Goal: Task Accomplishment & Management: Manage account settings

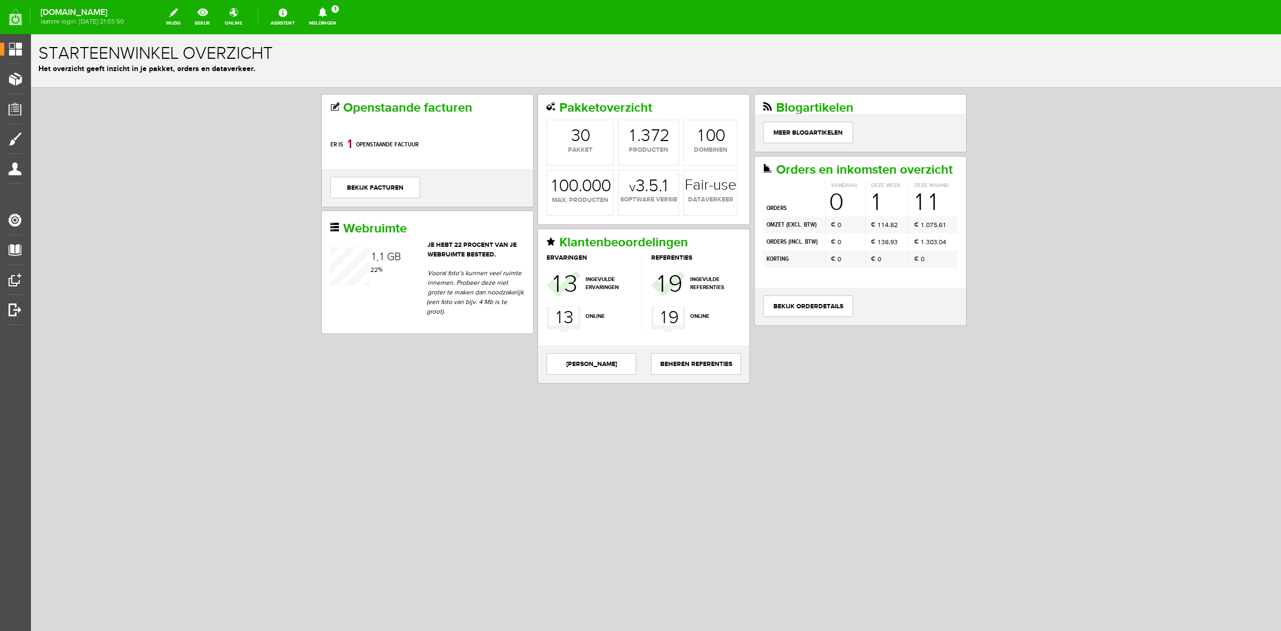
click at [325, 19] on link "Meldingen 1 Nieuwe orders Er is een nieuwe order( #6485 ) geplaatst door Evelie…" at bounding box center [323, 16] width 40 height 23
click at [331, 65] on link "Er is een nieuwe order( #6485 ) geplaatst door Evelien De Kesel" at bounding box center [323, 72] width 105 height 33
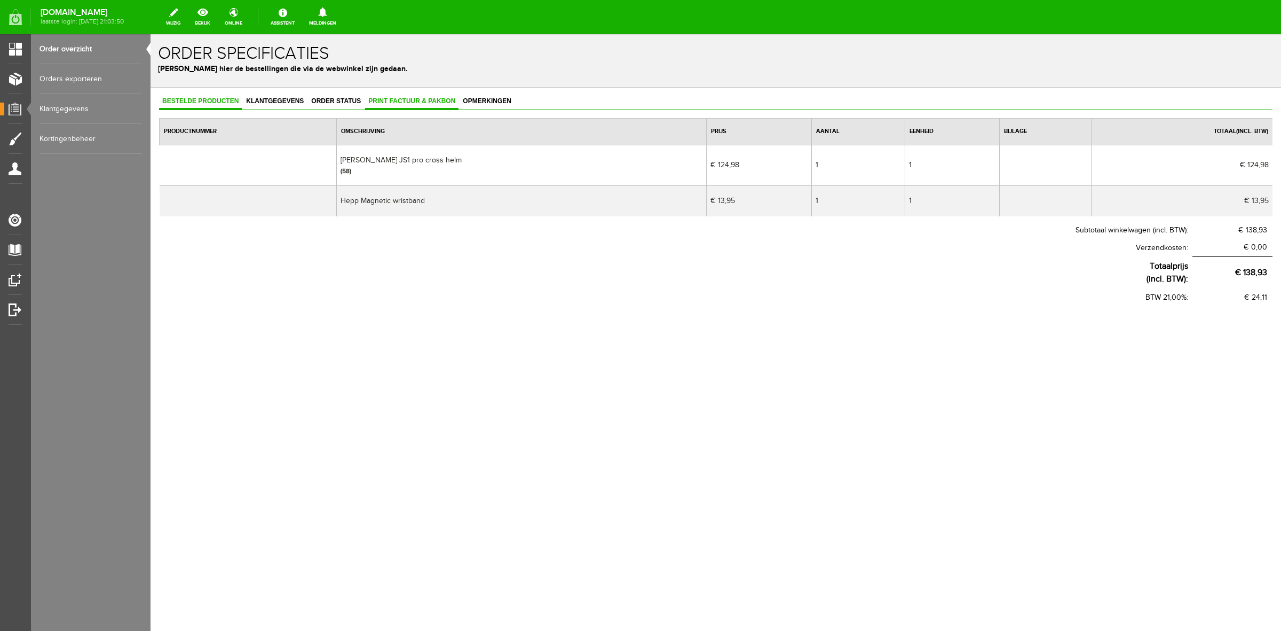
click at [407, 103] on span "Print factuur & pakbon" at bounding box center [411, 100] width 93 height 7
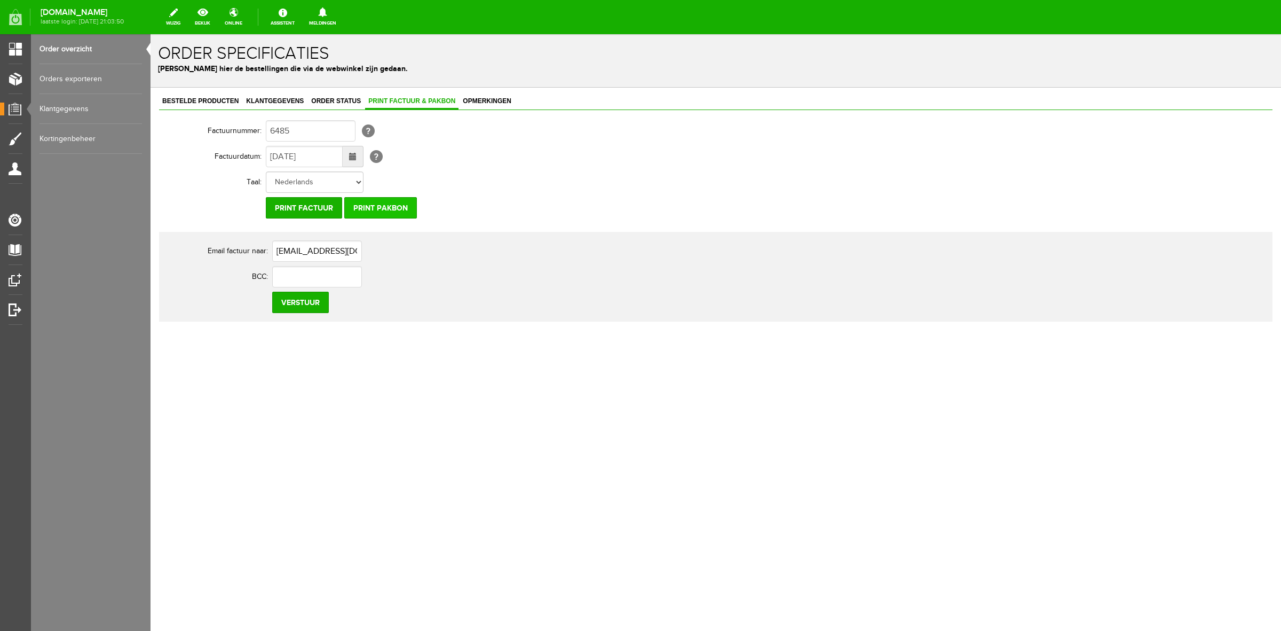
click at [398, 213] on input "Print pakbon" at bounding box center [380, 207] width 73 height 21
click at [396, 209] on input "Print pakbon" at bounding box center [380, 207] width 73 height 21
drag, startPoint x: 302, startPoint y: 97, endPoint x: 308, endPoint y: 97, distance: 5.9
click at [308, 97] on span "Order status" at bounding box center [336, 100] width 56 height 7
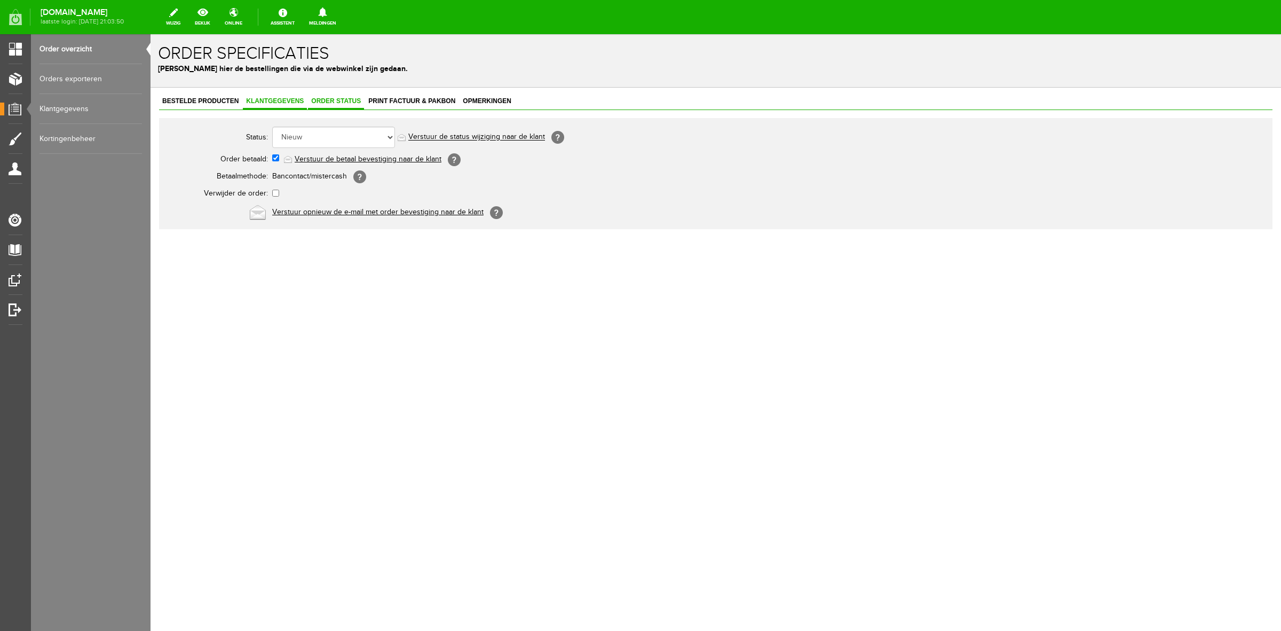
click at [291, 101] on span "Klantgegevens" at bounding box center [275, 100] width 64 height 7
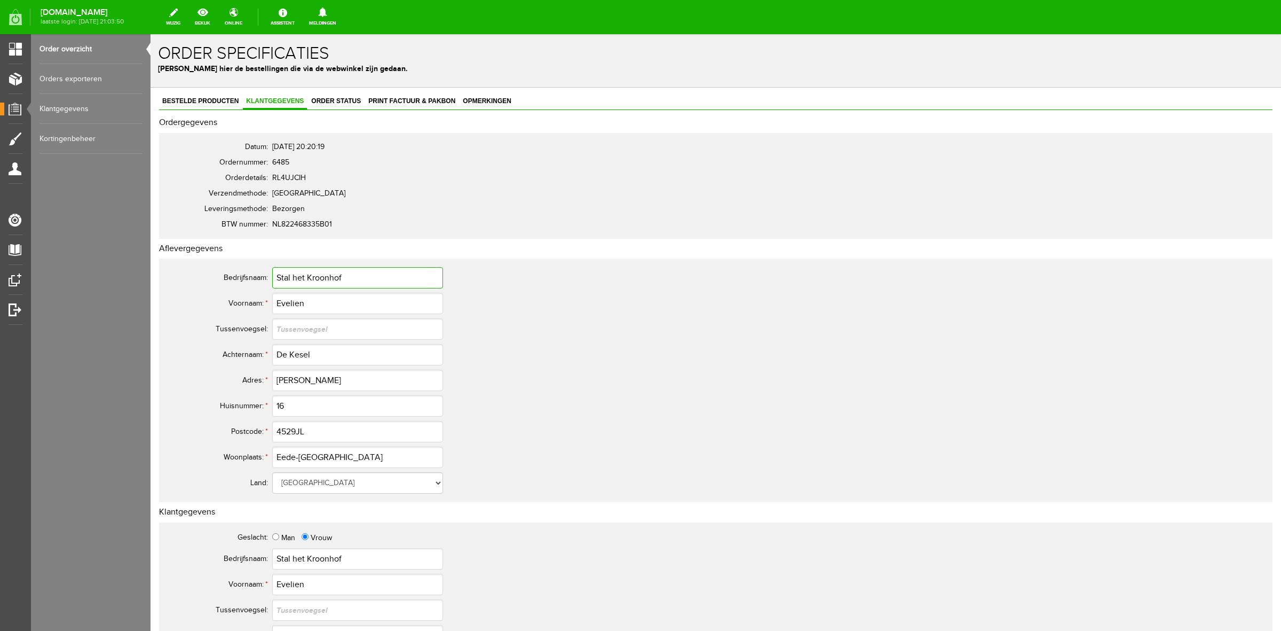
click at [327, 283] on input "Stal het Kroonhof" at bounding box center [357, 277] width 171 height 21
click at [286, 297] on input "Evelien" at bounding box center [357, 303] width 171 height 21
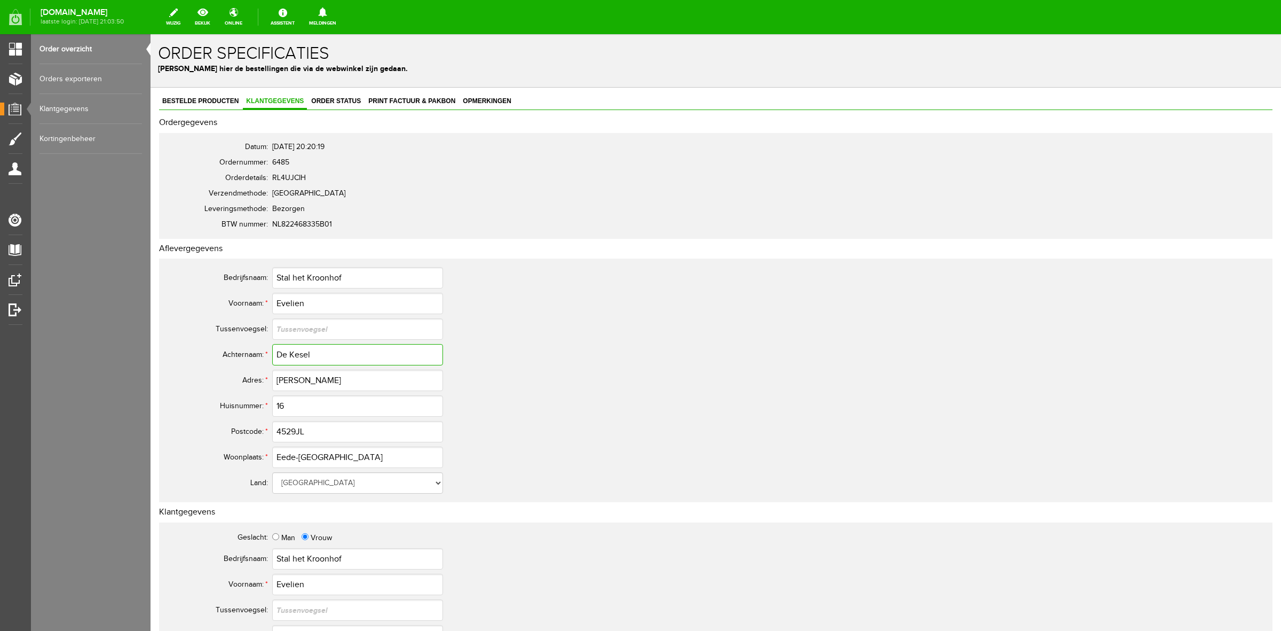
click at [303, 356] on input "De Kesel" at bounding box center [357, 354] width 171 height 21
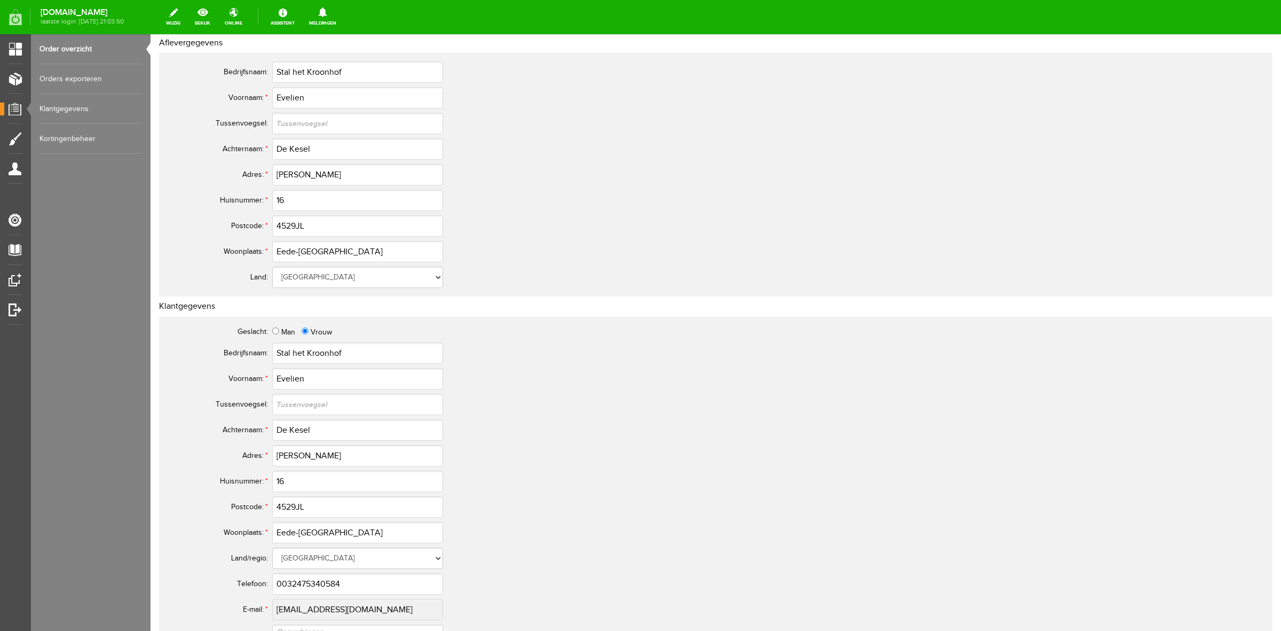
scroll to position [267, 0]
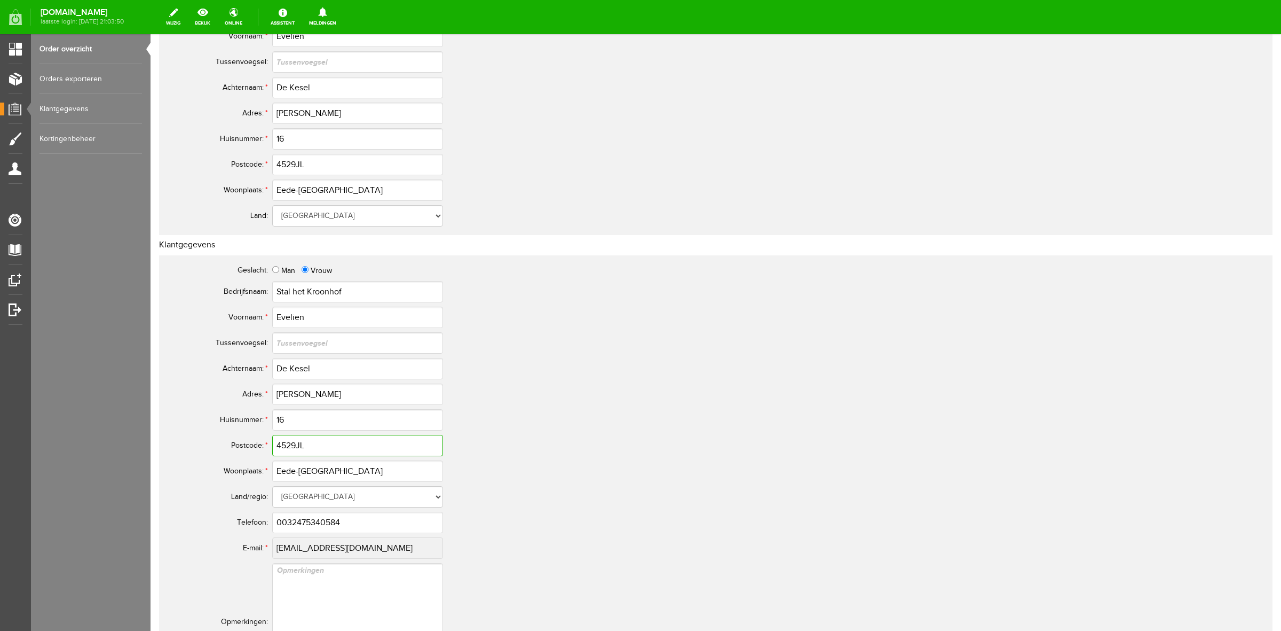
click at [312, 441] on input "4529JL" at bounding box center [357, 445] width 171 height 21
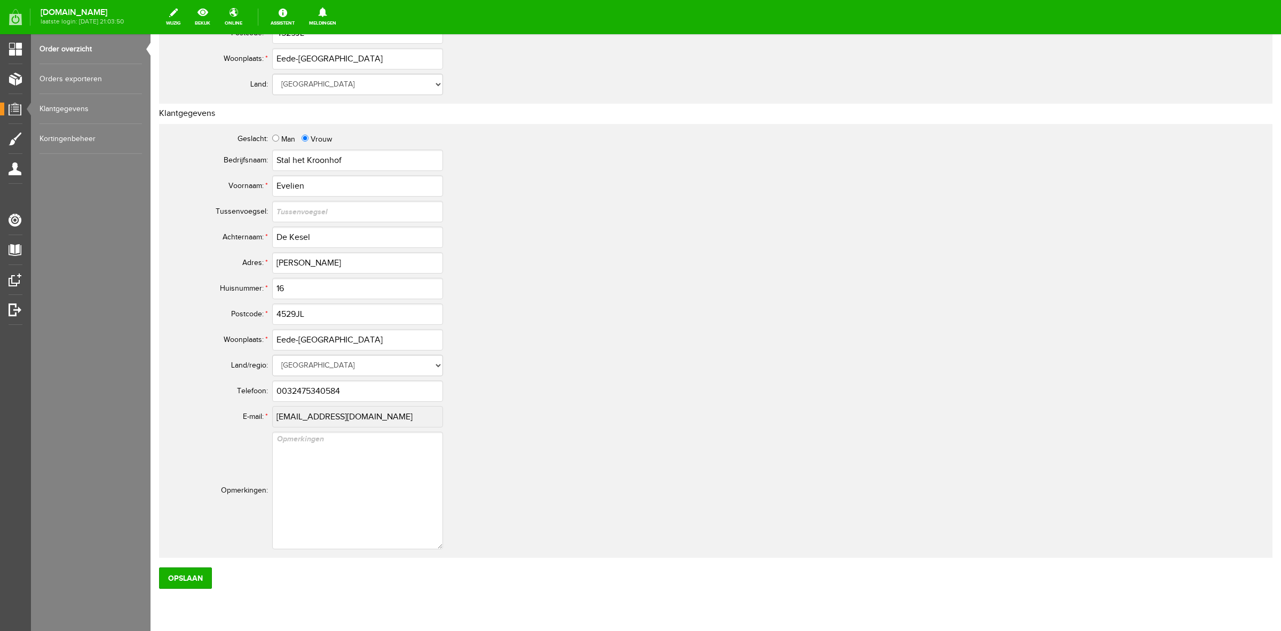
scroll to position [434, 0]
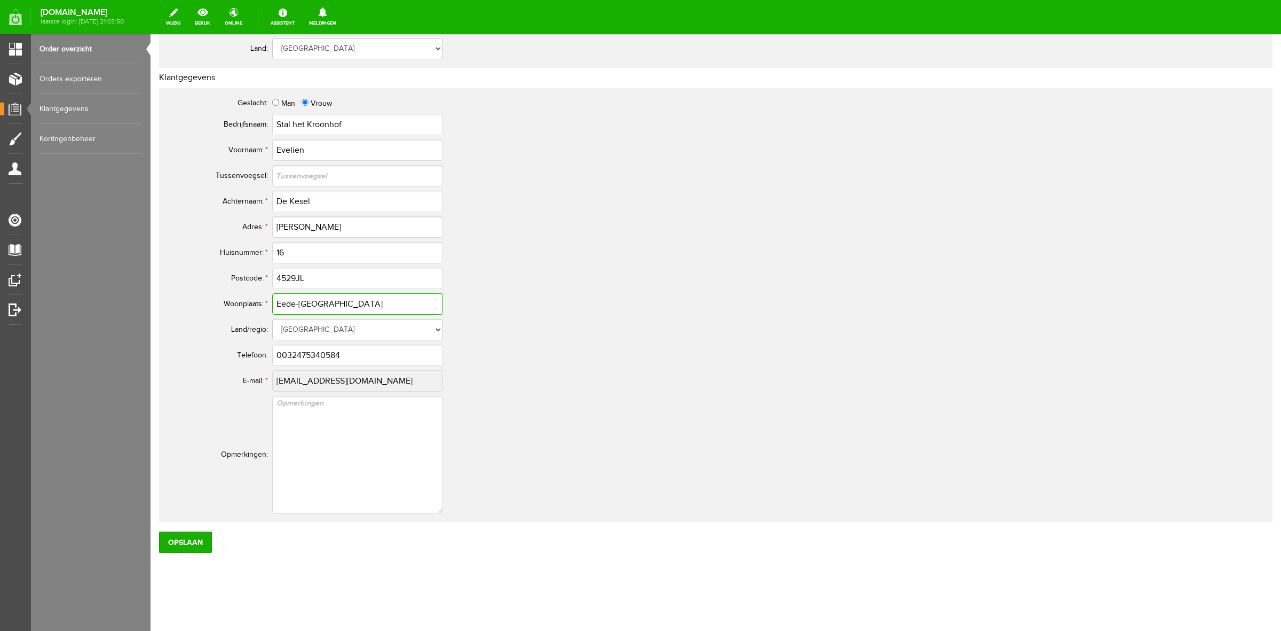
click at [295, 302] on input "Eede-Aardenburg" at bounding box center [357, 303] width 171 height 21
click at [326, 364] on input "0032475340584" at bounding box center [357, 354] width 171 height 21
drag, startPoint x: 266, startPoint y: 355, endPoint x: 273, endPoint y: 353, distance: 7.1
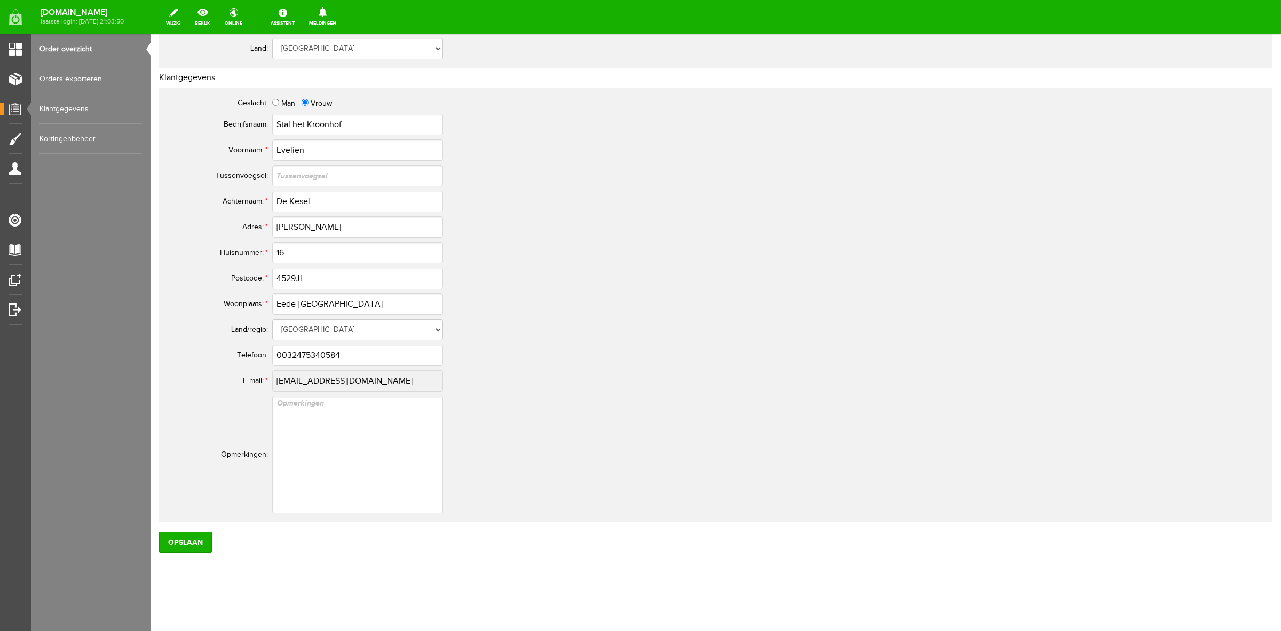
click at [266, 355] on span "Telefoon:" at bounding box center [252, 355] width 31 height 9
click at [286, 351] on input "0032475340584" at bounding box center [357, 354] width 171 height 21
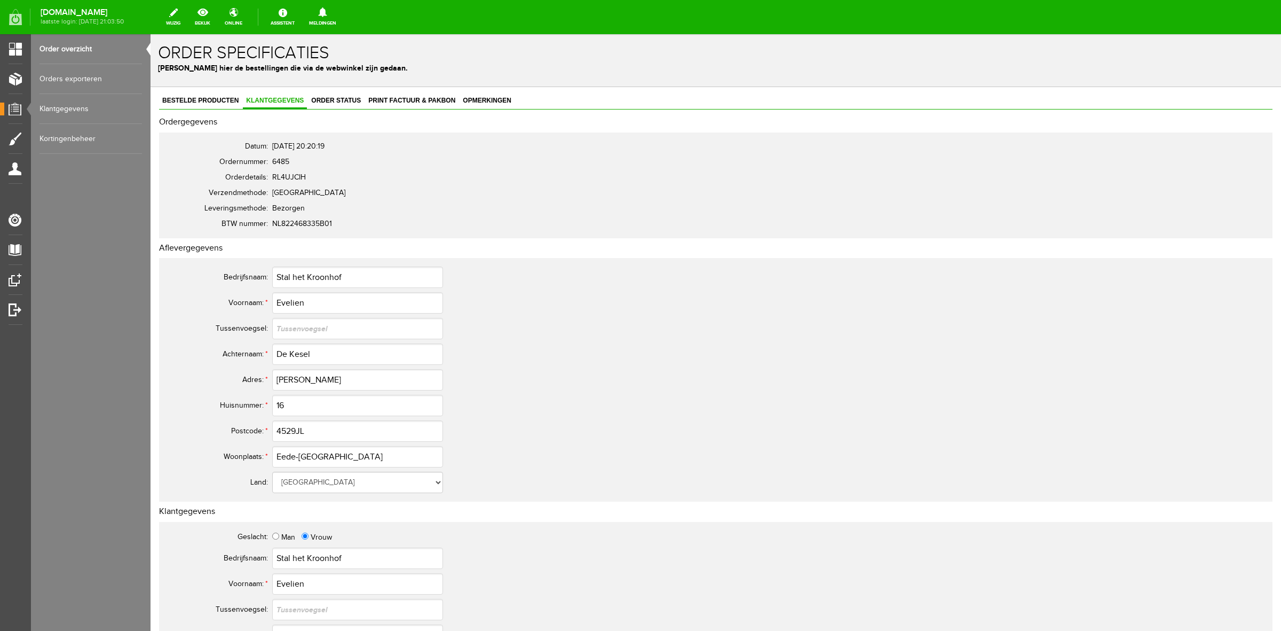
scroll to position [0, 0]
click at [429, 108] on link "Print factuur & pakbon" at bounding box center [411, 101] width 93 height 15
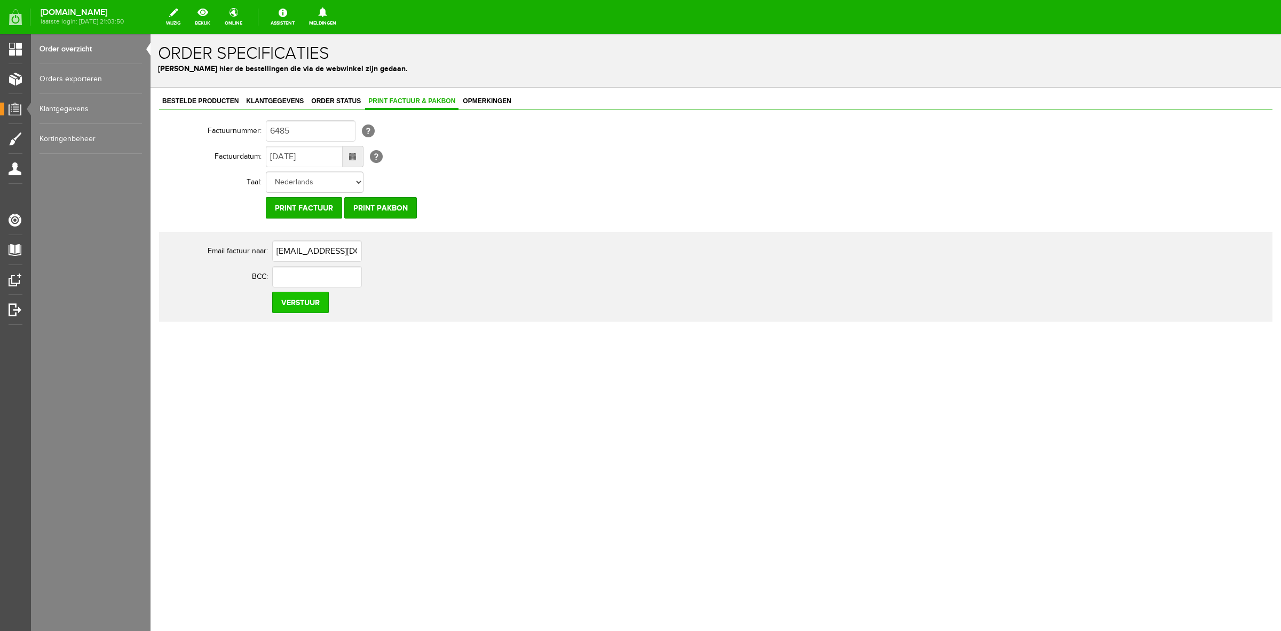
click at [292, 305] on input "Verstuur" at bounding box center [300, 302] width 57 height 21
click at [327, 101] on span "Order status" at bounding box center [336, 100] width 56 height 7
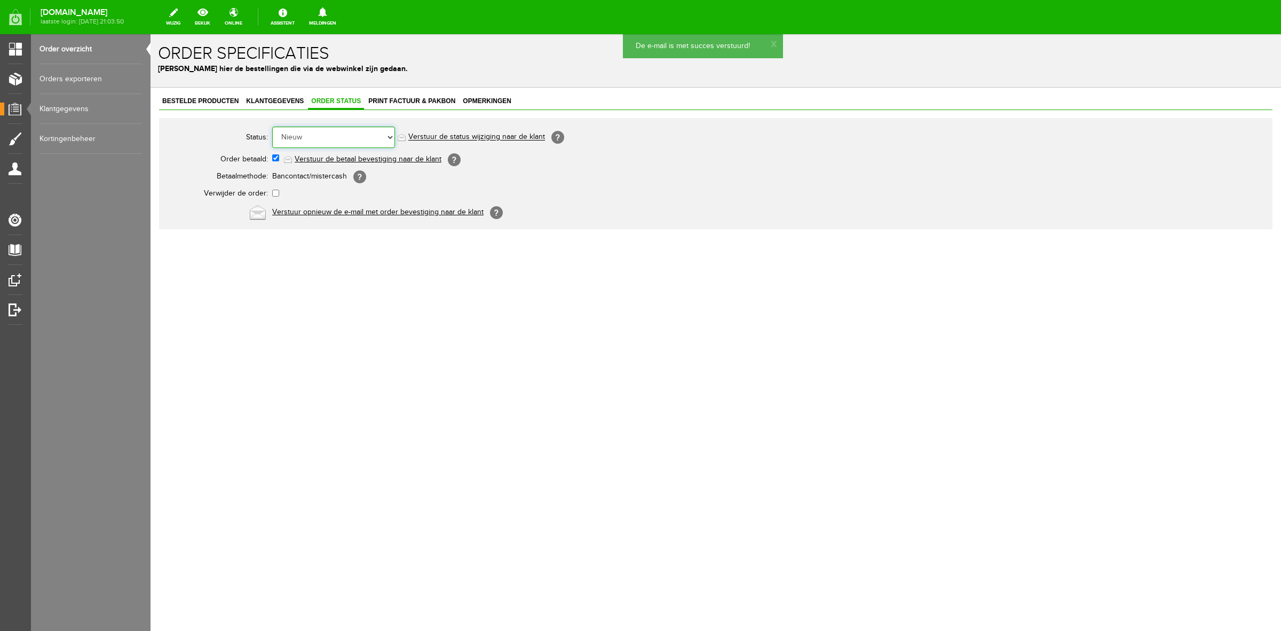
click at [328, 129] on select "Order niet afgerond Nieuw Order in behandeling Wacht op leverancier Wacht op be…" at bounding box center [333, 137] width 123 height 21
select select "5"
click at [272, 127] on select "Order niet afgerond Nieuw Order in behandeling Wacht op leverancier Wacht op be…" at bounding box center [333, 137] width 123 height 21
click at [455, 136] on link "Verstuur de status wijziging naar de klant" at bounding box center [476, 137] width 137 height 9
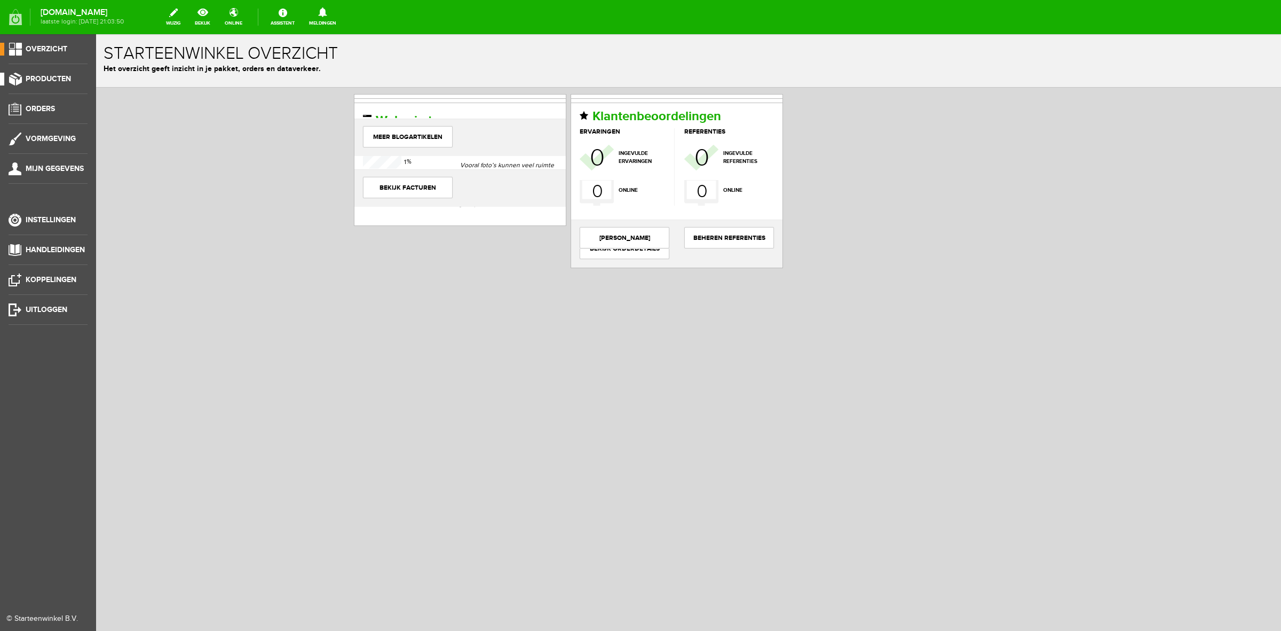
click at [21, 81] on link "Producten" at bounding box center [44, 79] width 88 height 13
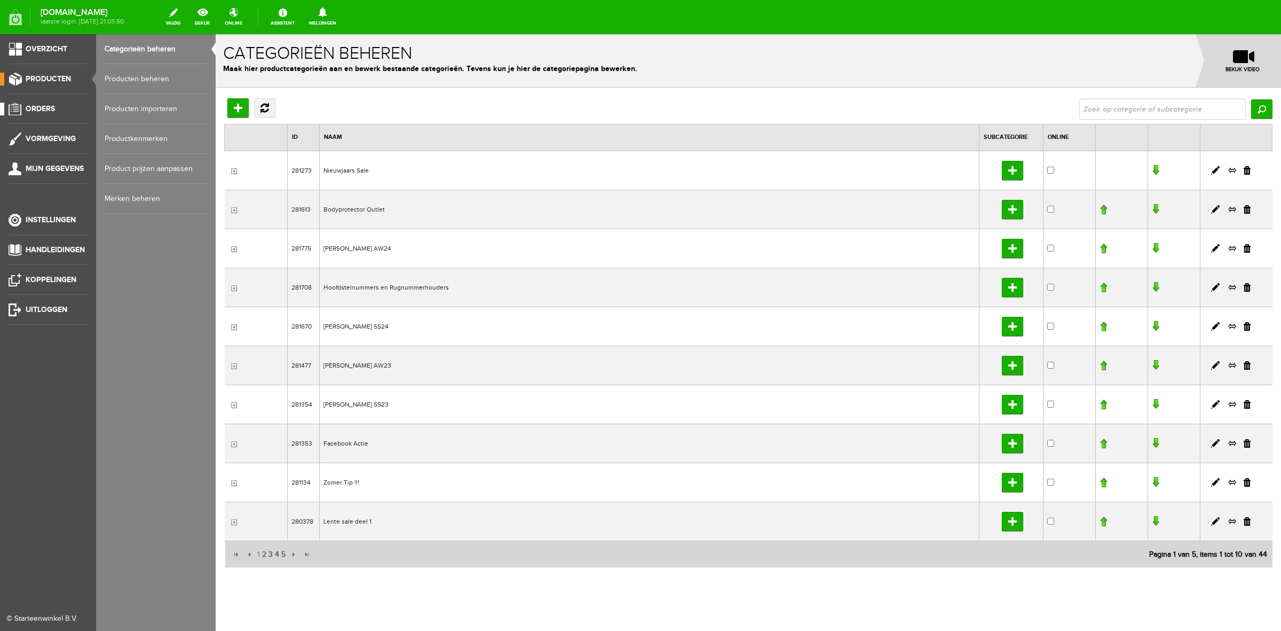
click at [49, 108] on span "Orders" at bounding box center [40, 108] width 29 height 9
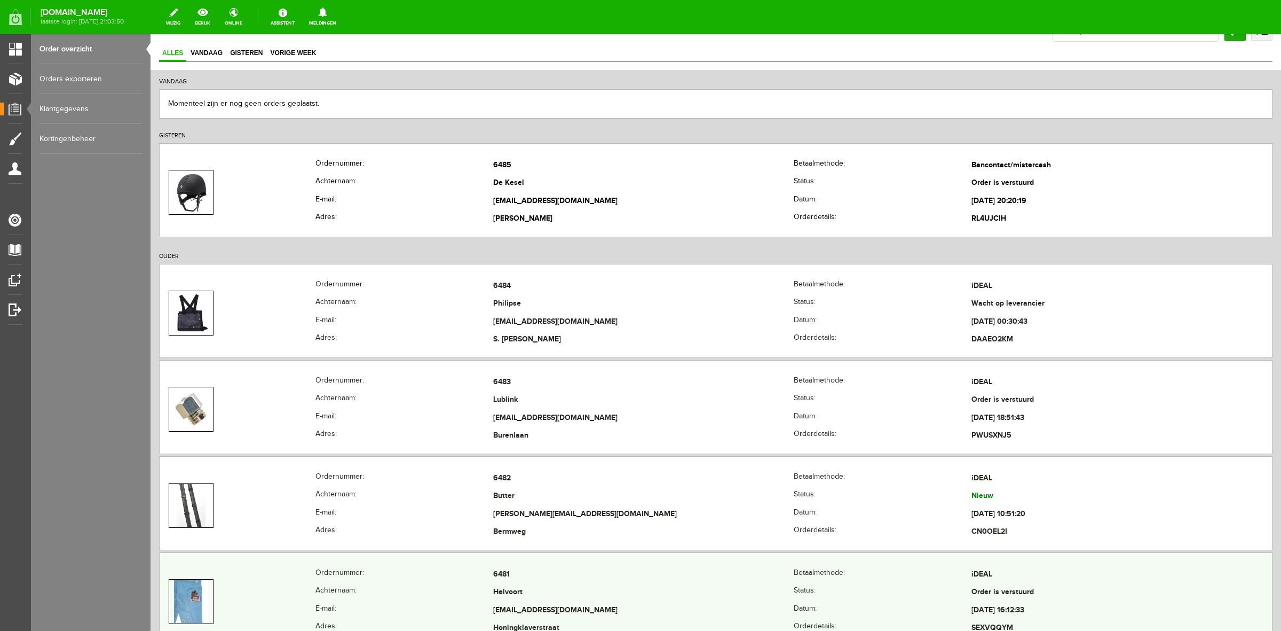
scroll to position [133, 0]
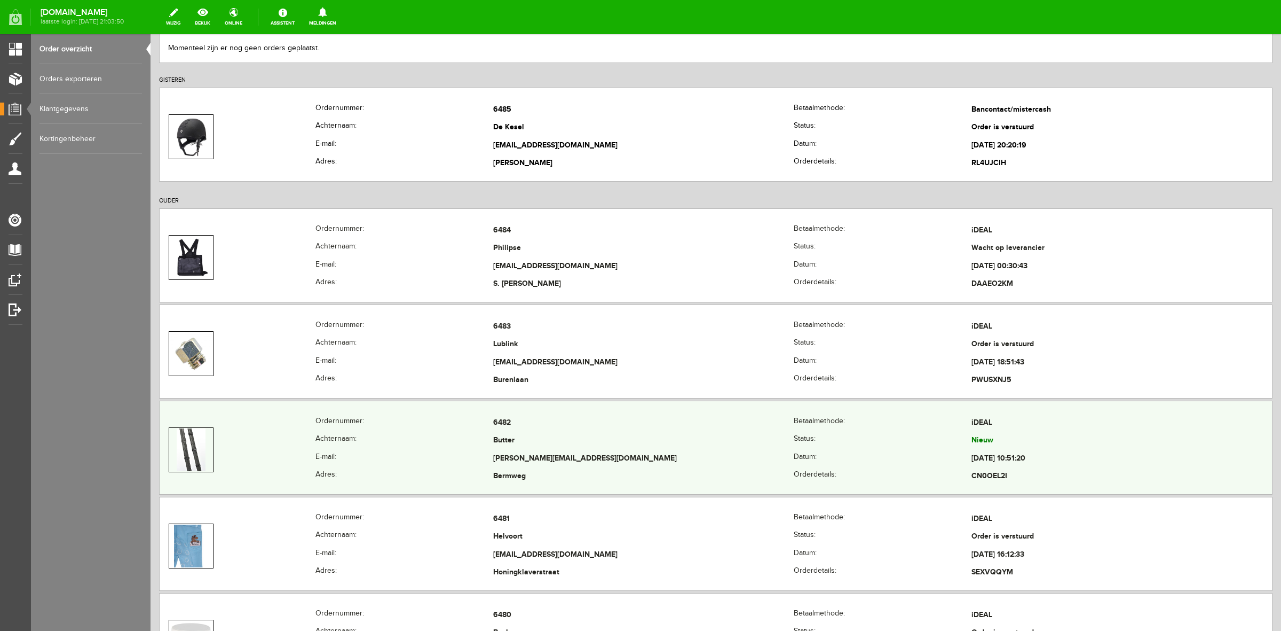
click at [184, 468] on img at bounding box center [191, 449] width 28 height 43
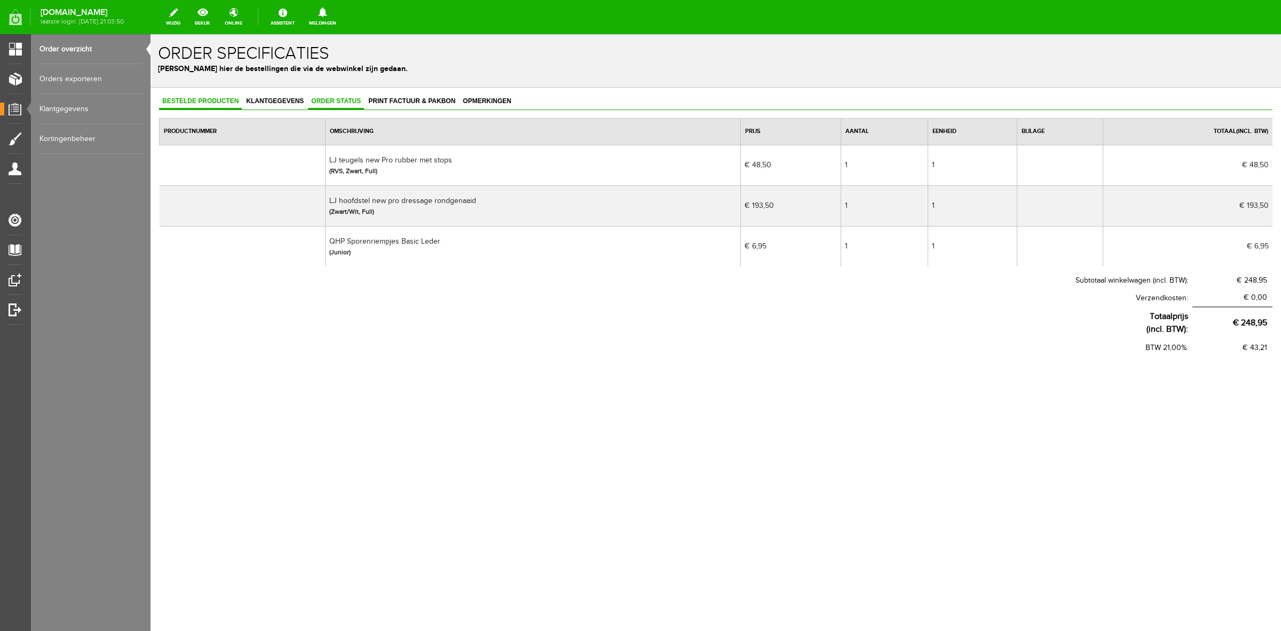
click at [335, 100] on span "Order status" at bounding box center [336, 100] width 56 height 7
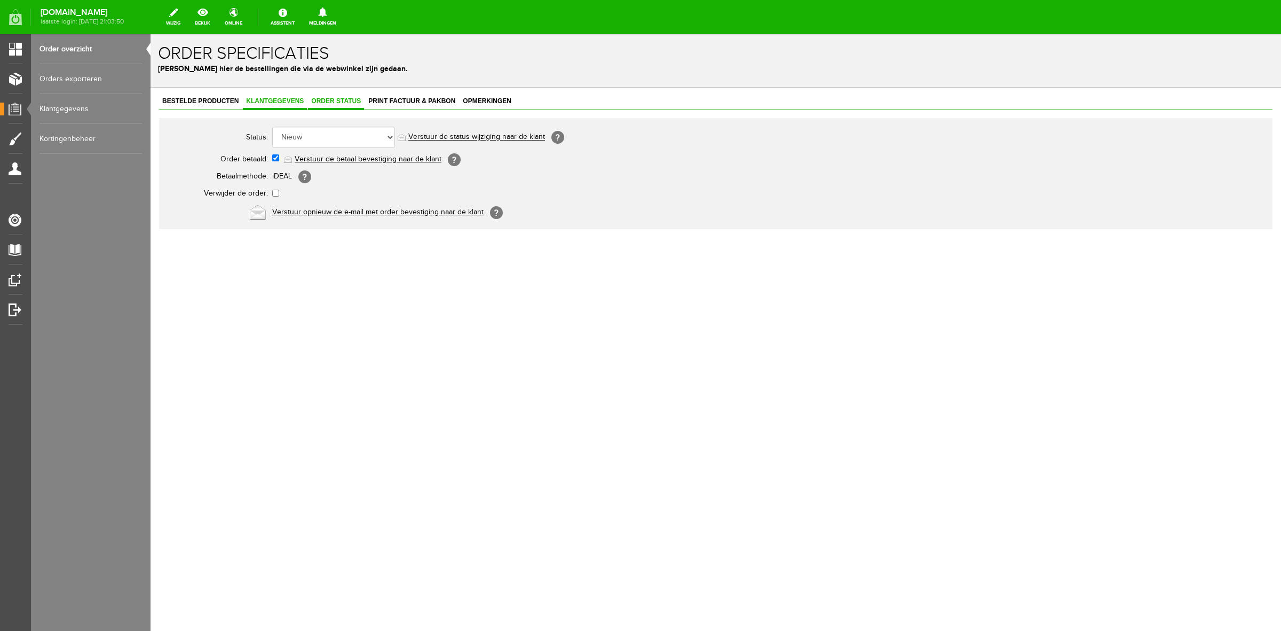
click at [251, 99] on span "Klantgegevens" at bounding box center [275, 100] width 64 height 7
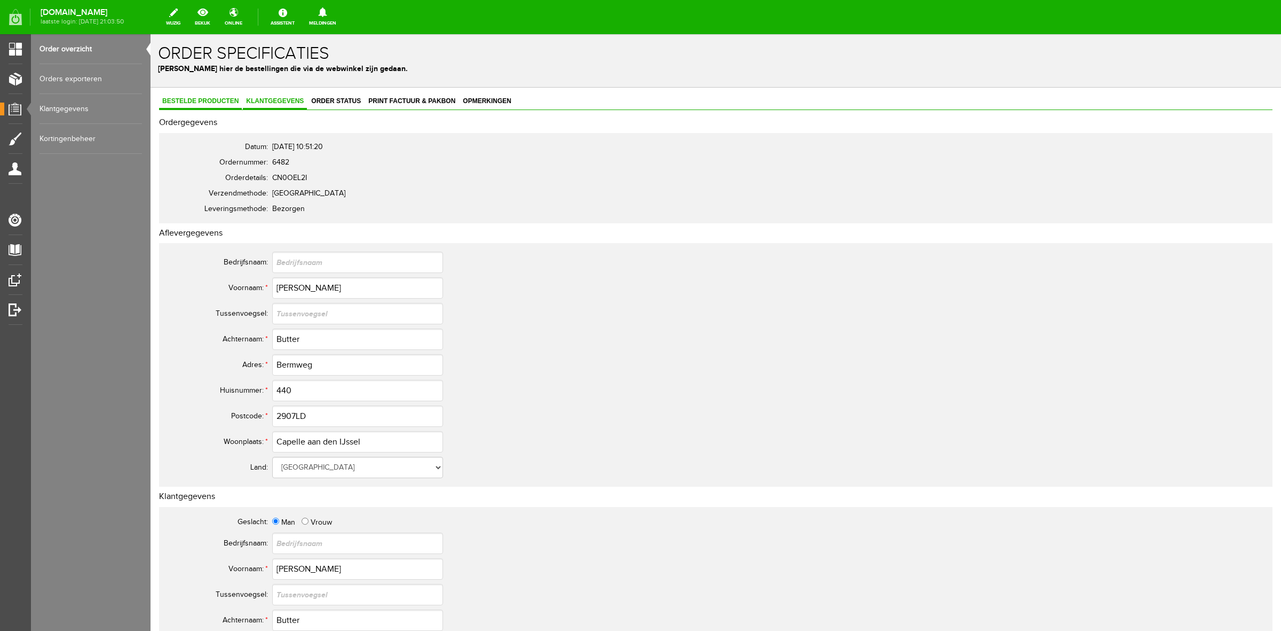
click at [195, 98] on span "Bestelde producten" at bounding box center [200, 100] width 83 height 7
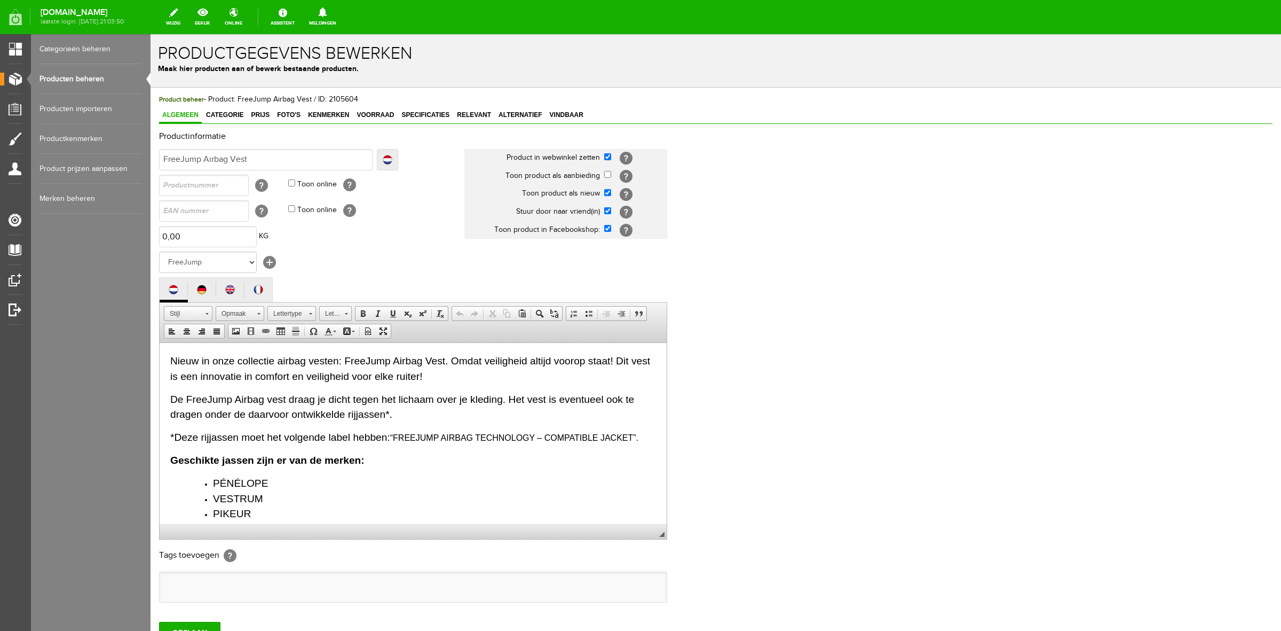
click at [99, 73] on link "Producten beheren" at bounding box center [91, 79] width 103 height 30
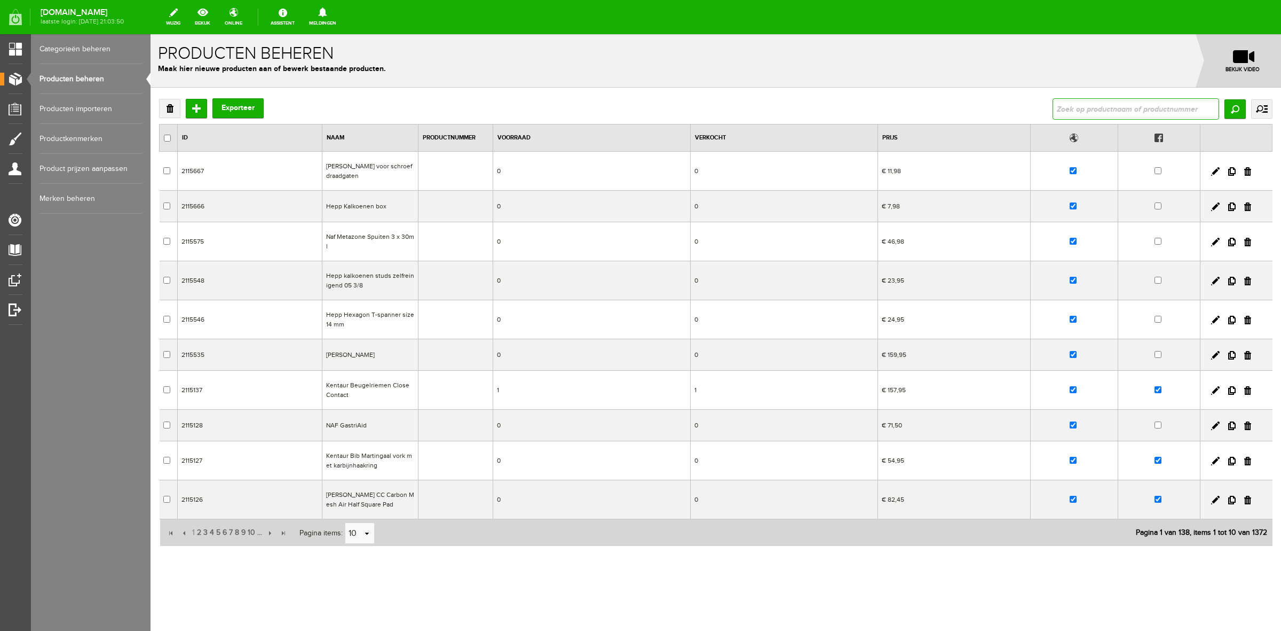
click at [1102, 107] on input "text" at bounding box center [1136, 108] width 167 height 21
type input "rondgenaaid"
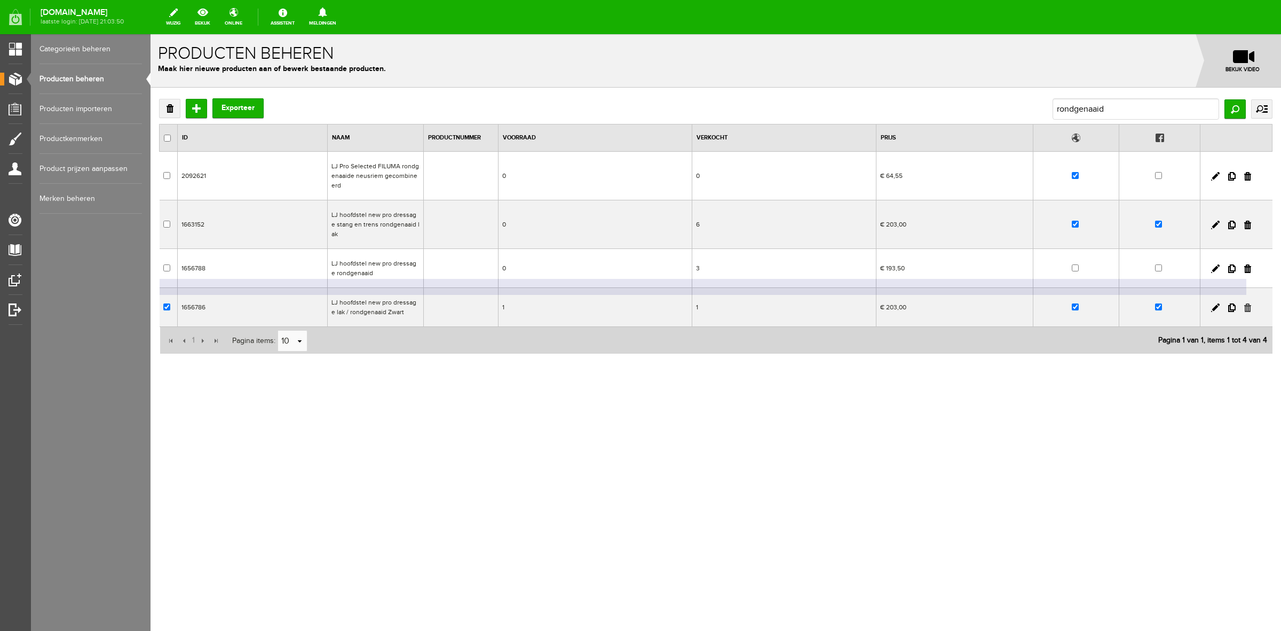
click at [1249, 303] on link at bounding box center [1248, 307] width 7 height 9
checkbox input "true"
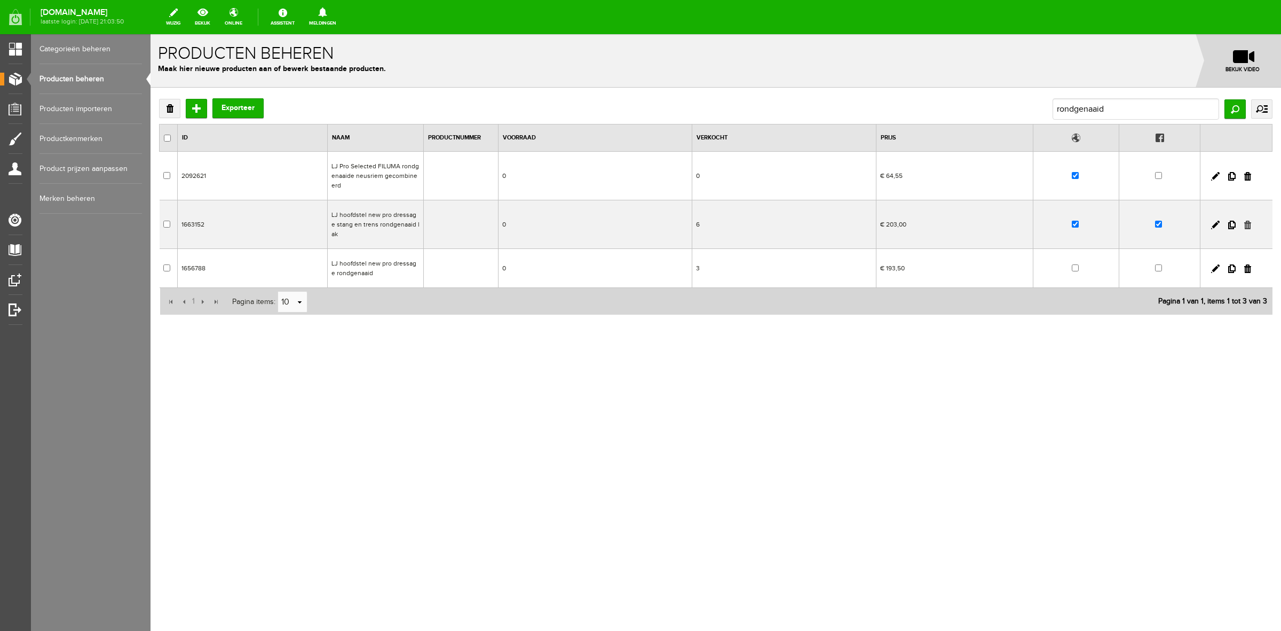
click at [1247, 222] on link at bounding box center [1248, 225] width 7 height 9
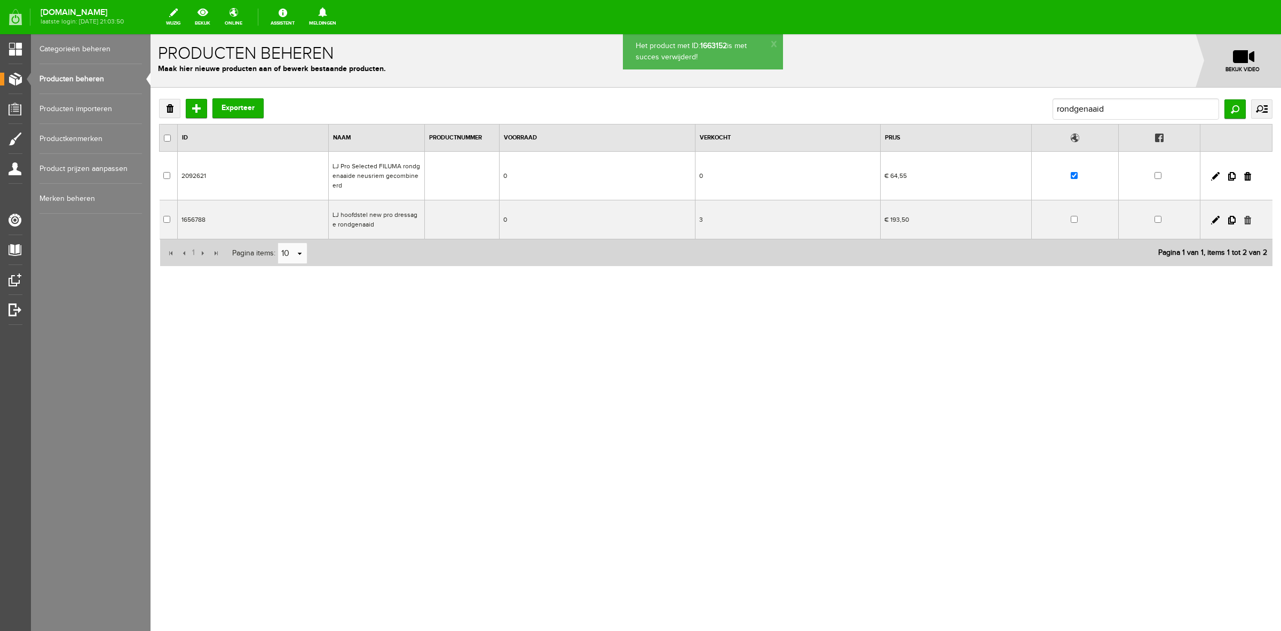
click at [1248, 221] on link at bounding box center [1248, 220] width 7 height 9
checkbox input "true"
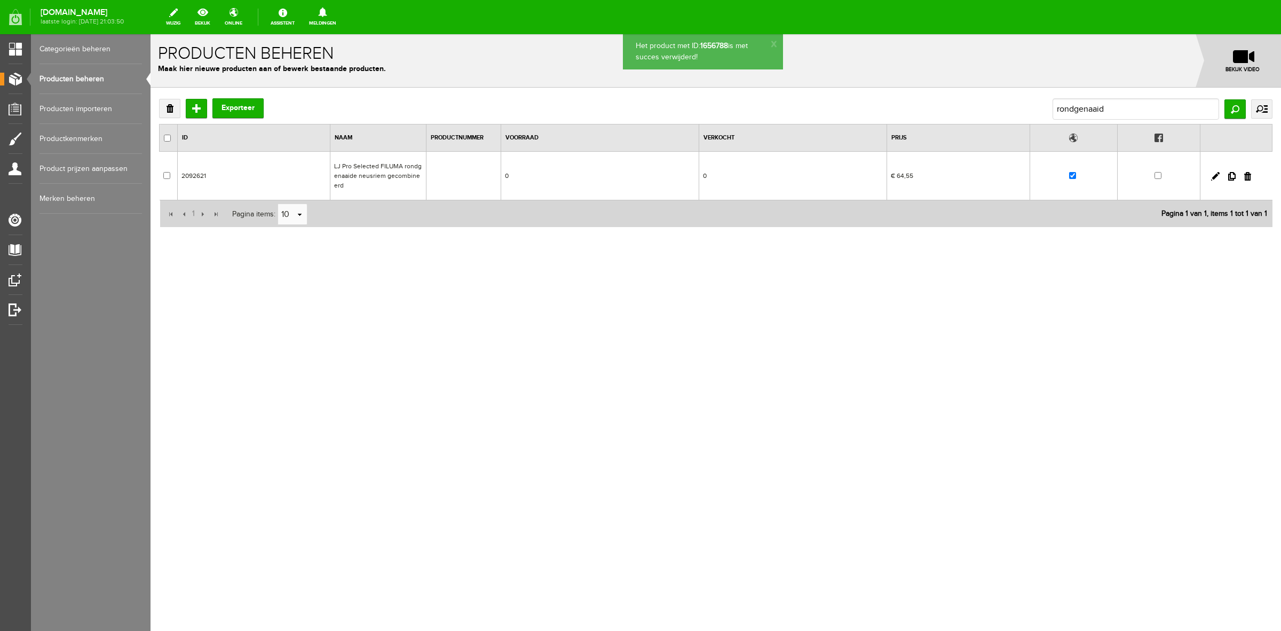
click at [383, 171] on td "LJ Pro Selected FILUMA rondgenaaide neusriem gecombineerd" at bounding box center [379, 176] width 96 height 49
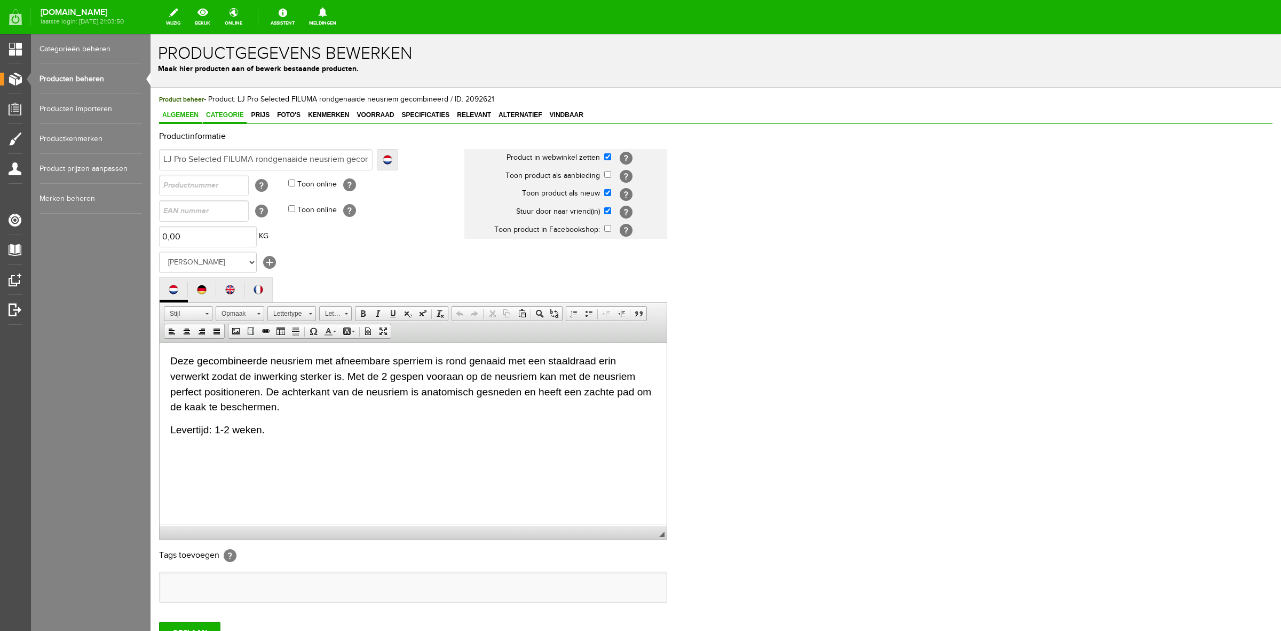
click at [234, 115] on span "Categorie" at bounding box center [225, 114] width 44 height 7
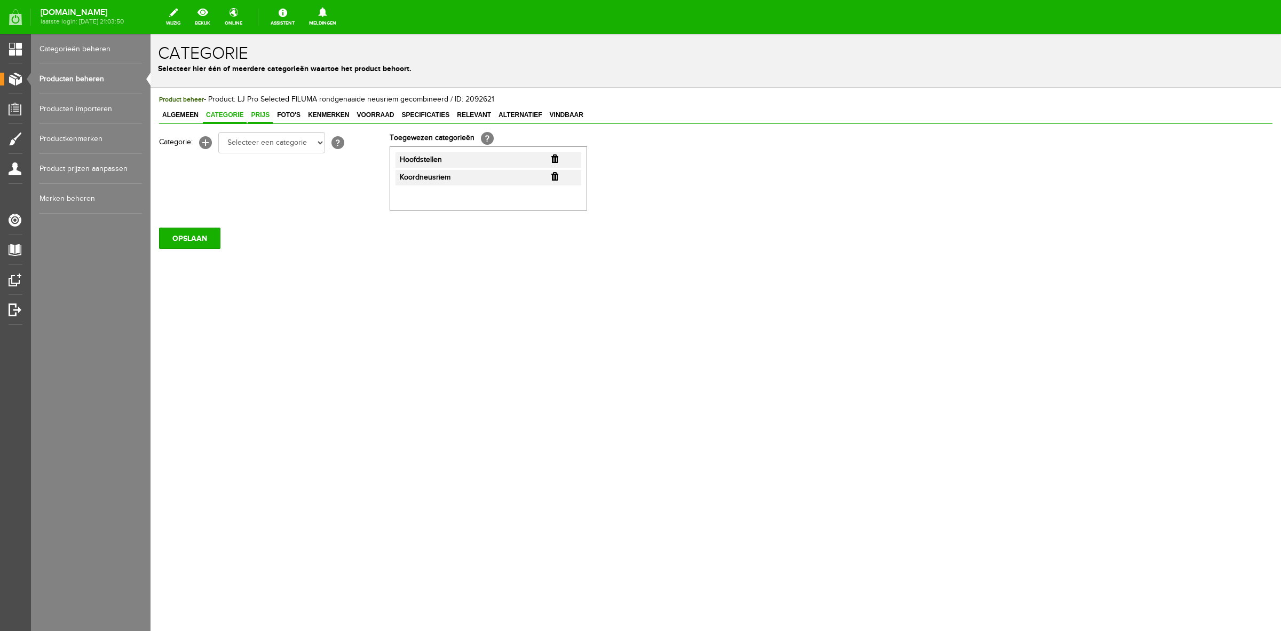
click at [265, 118] on span "Prijs" at bounding box center [260, 114] width 25 height 7
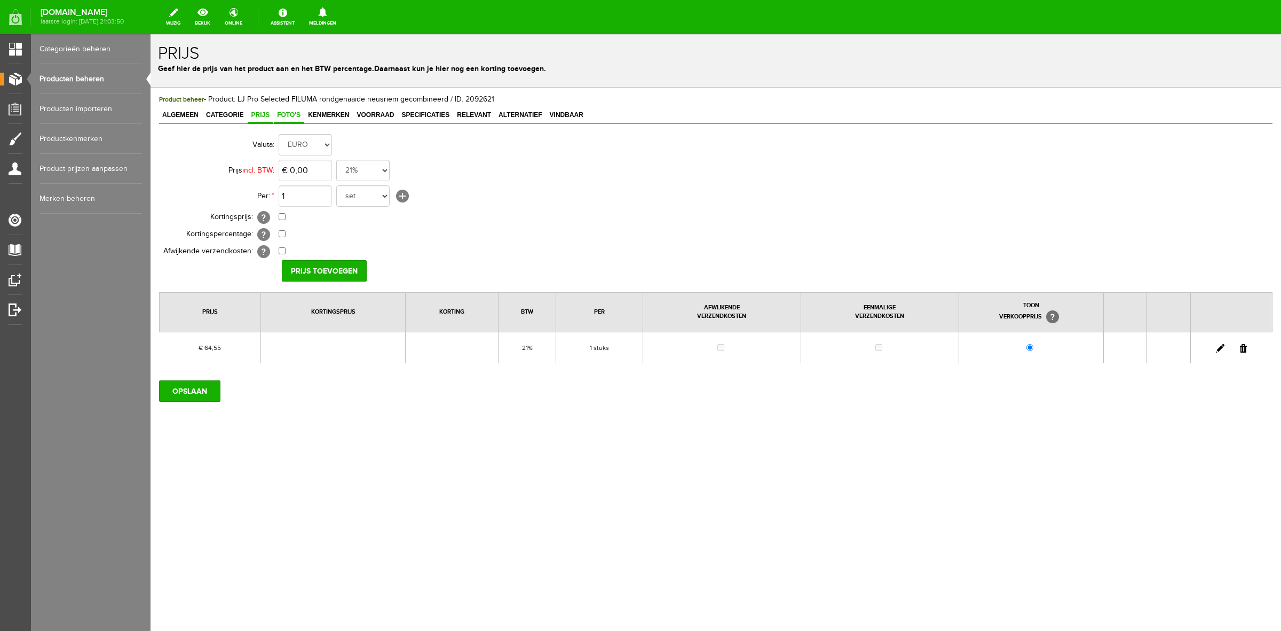
click at [289, 115] on span "Foto's" at bounding box center [289, 114] width 30 height 7
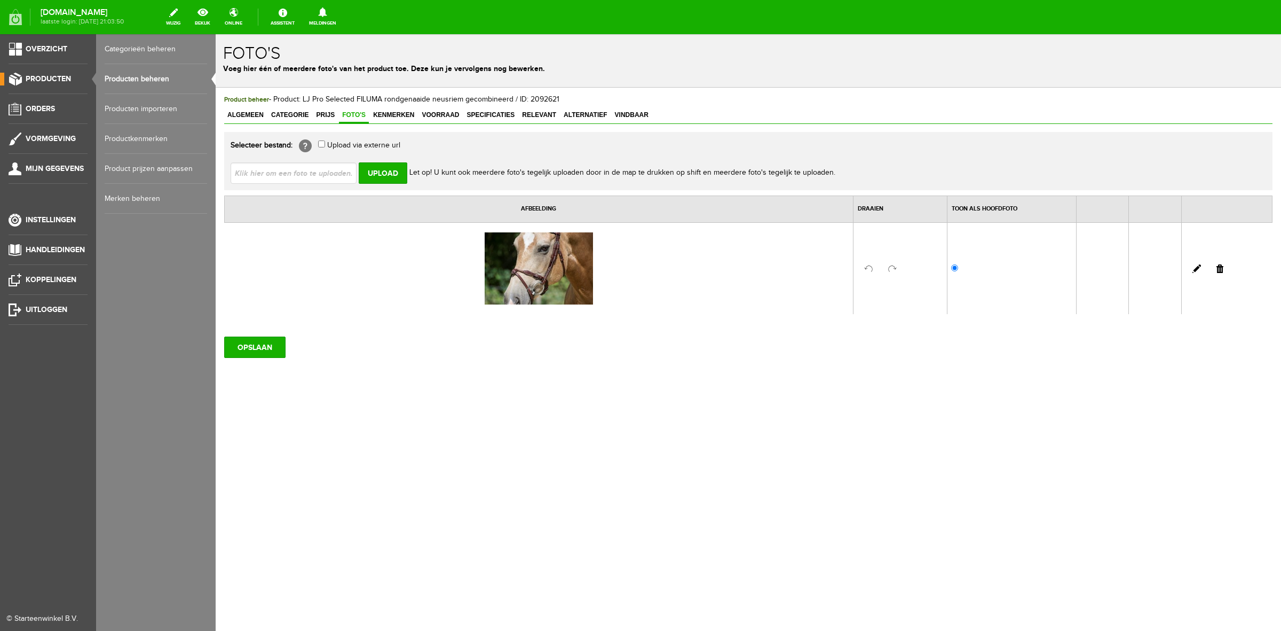
click at [17, 76] on link "Producten" at bounding box center [44, 79] width 88 height 13
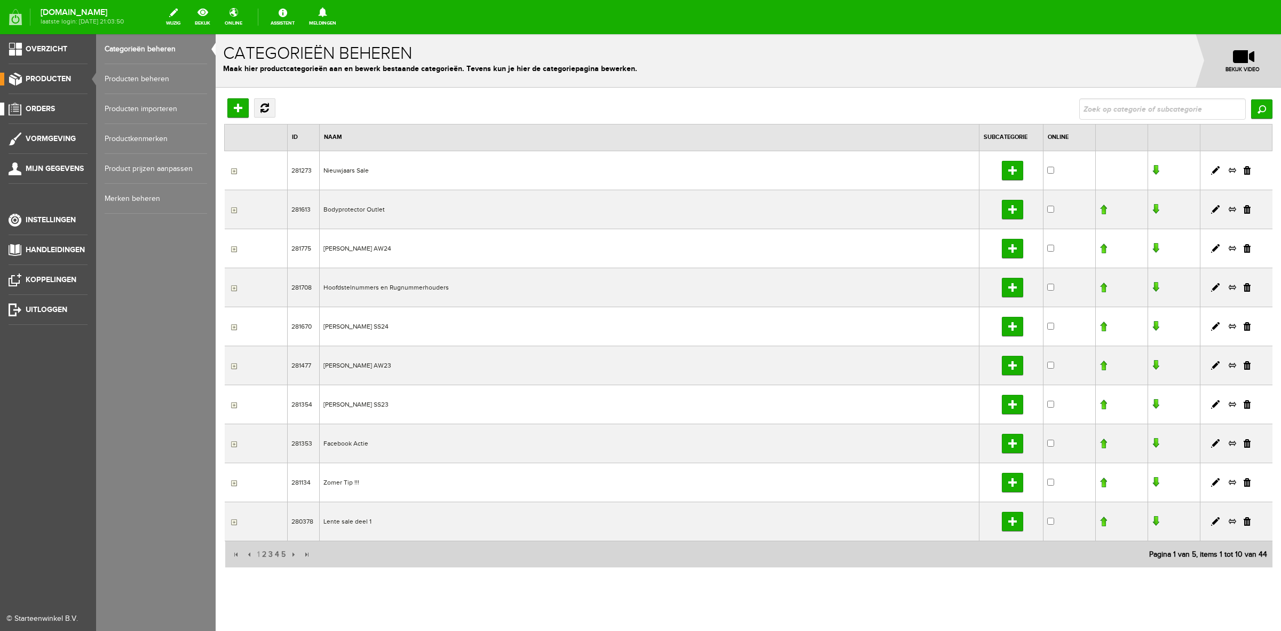
click at [29, 105] on span "Orders" at bounding box center [40, 108] width 29 height 9
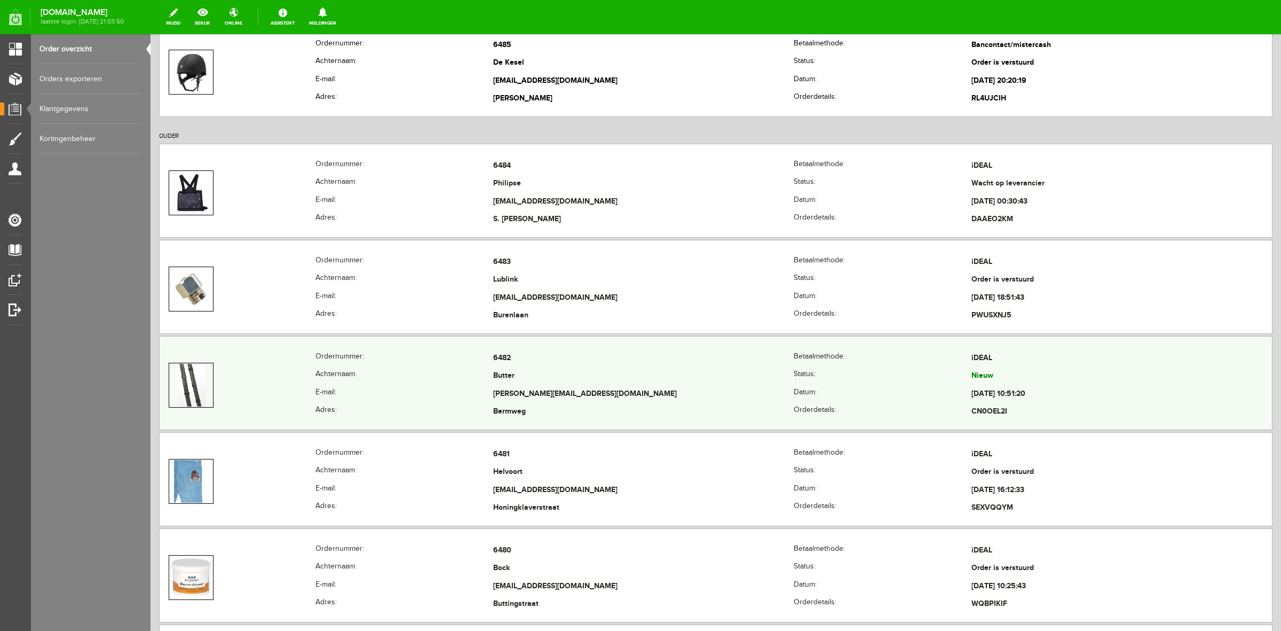
scroll to position [200, 0]
click at [186, 382] on img at bounding box center [191, 382] width 28 height 43
